Goal: Find specific page/section: Find specific page/section

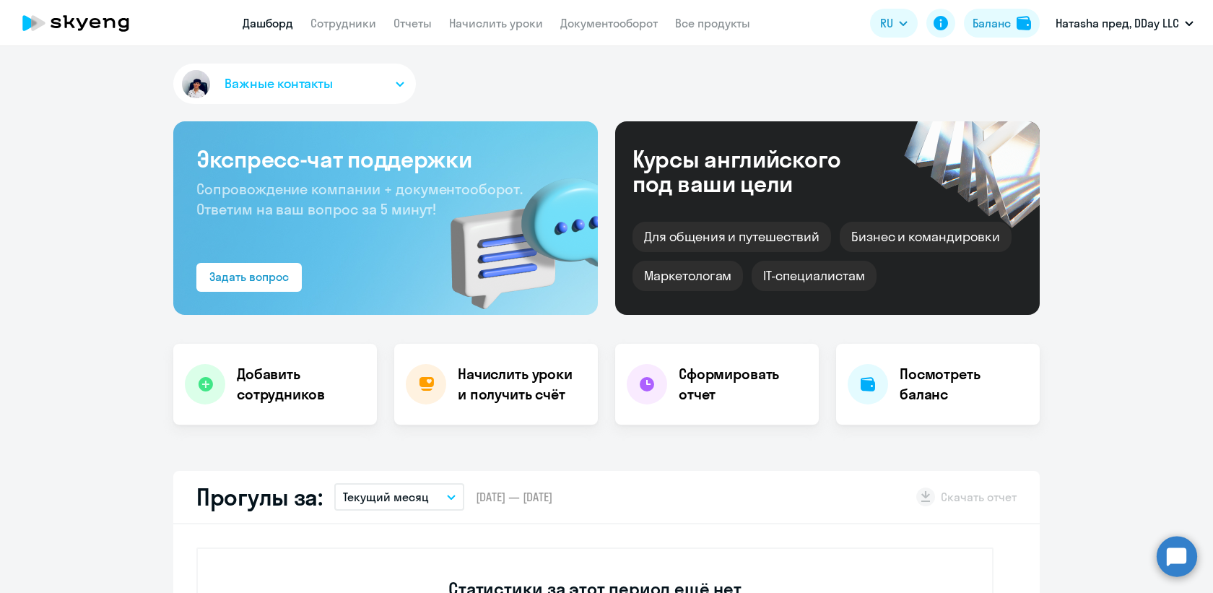
scroll to position [1, 0]
click at [351, 8] on app-header "Дашборд Сотрудники Отчеты Начислить уроки Документооборот Все продукты Дашборд …" at bounding box center [606, 23] width 1213 height 46
select select "30"
click at [351, 15] on app-menu-item-link "Сотрудники" at bounding box center [343, 23] width 66 height 18
click at [351, 24] on link "Сотрудники" at bounding box center [343, 23] width 66 height 14
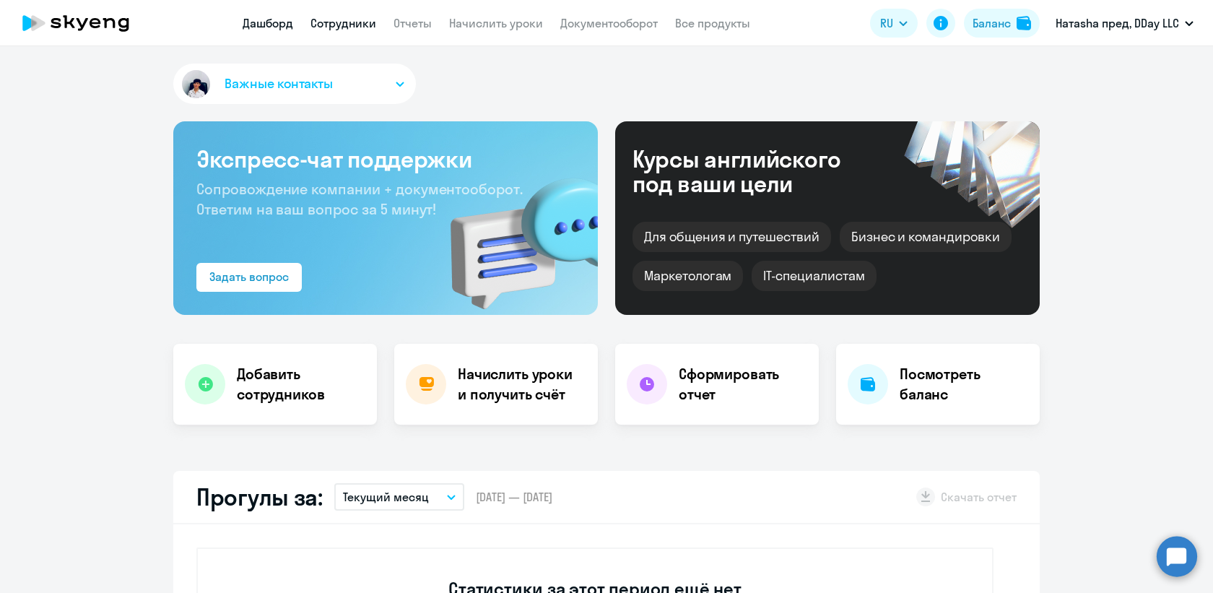
select select "30"
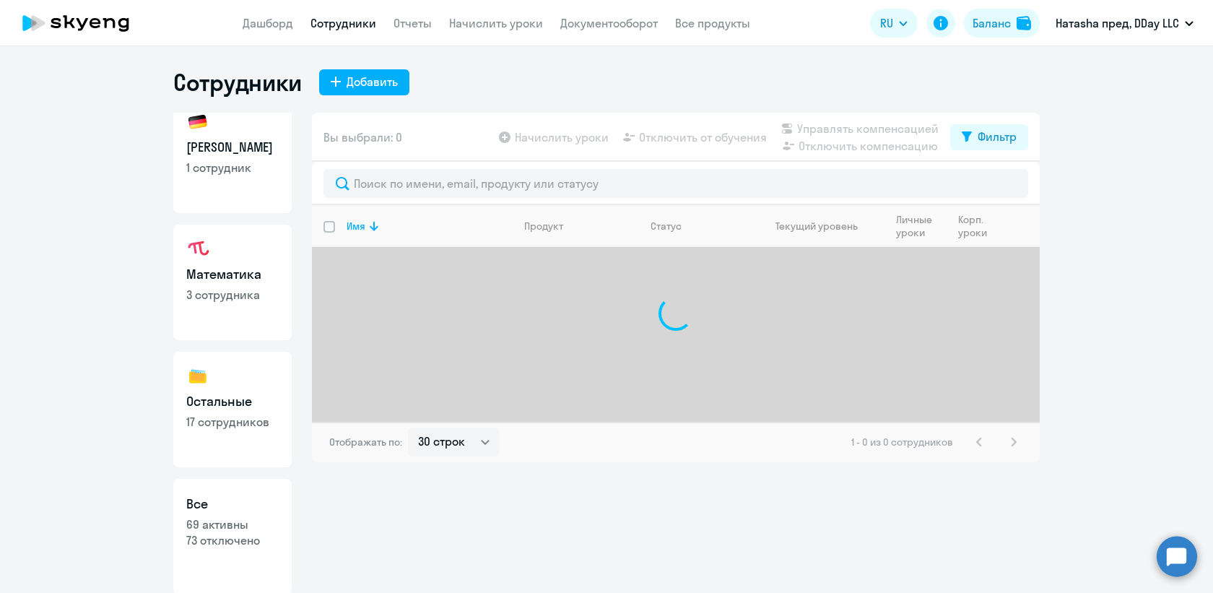
scroll to position [144, 0]
click at [227, 383] on link "Остальные 17 сотрудников" at bounding box center [232, 408] width 118 height 116
select select "30"
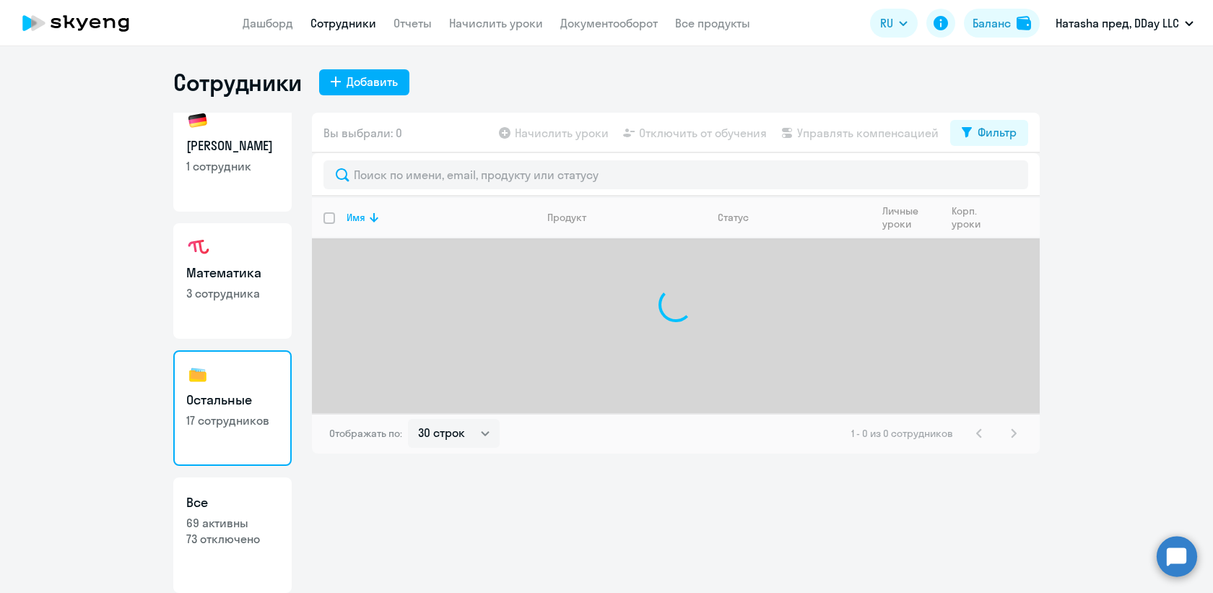
click at [230, 530] on p "69 активны" at bounding box center [232, 523] width 92 height 16
select select "30"
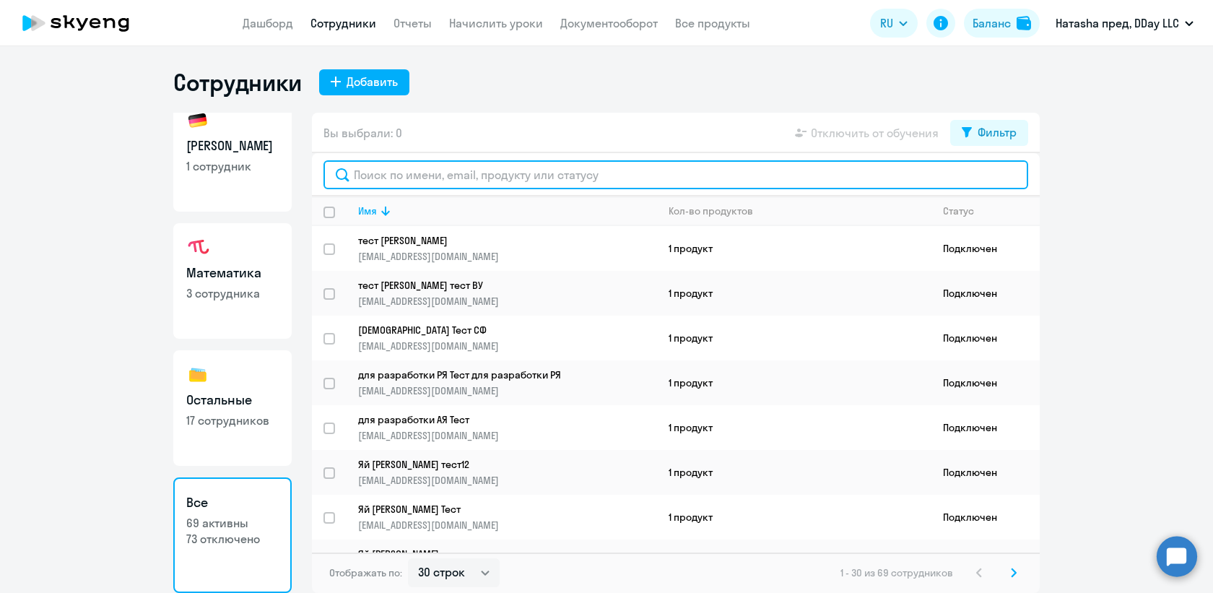
click at [408, 167] on input "text" at bounding box center [675, 174] width 705 height 29
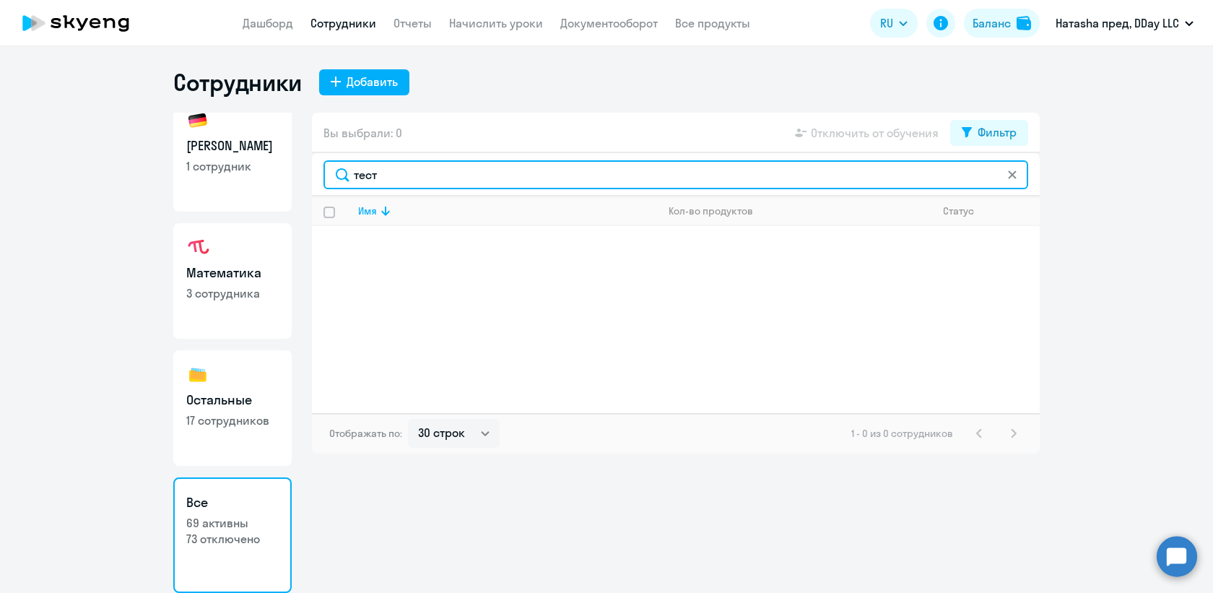
type input "тест"
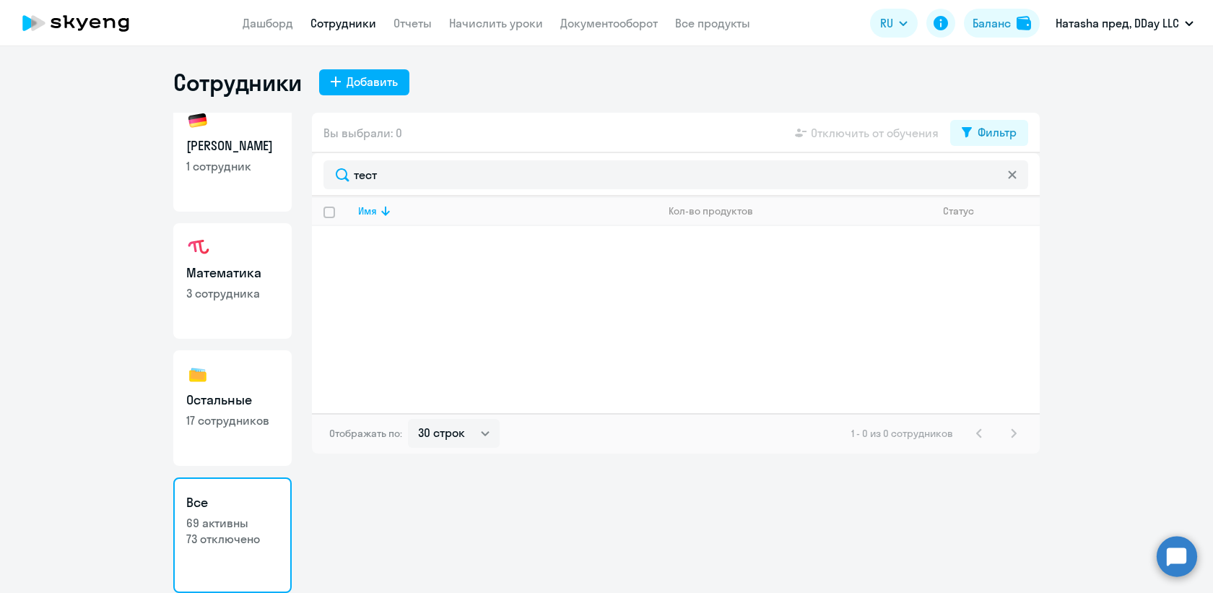
click at [258, 375] on link "Остальные 17 сотрудников" at bounding box center [232, 408] width 118 height 116
select select "30"
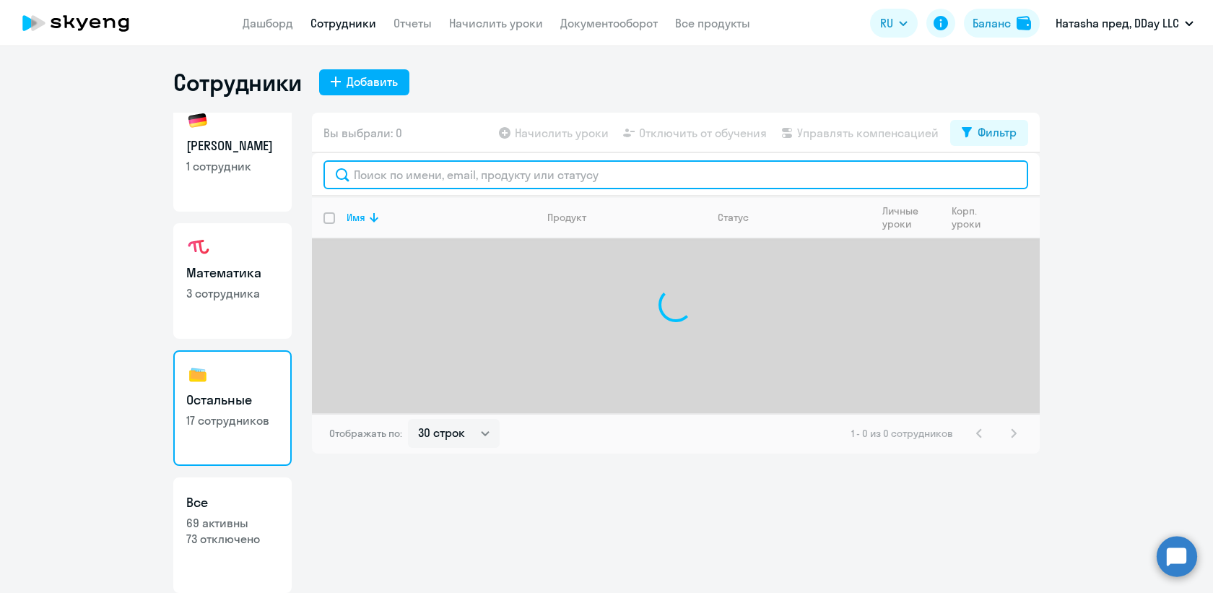
click at [411, 177] on input "text" at bounding box center [675, 174] width 705 height 29
type input "тест"
